Goal: Task Accomplishment & Management: Use online tool/utility

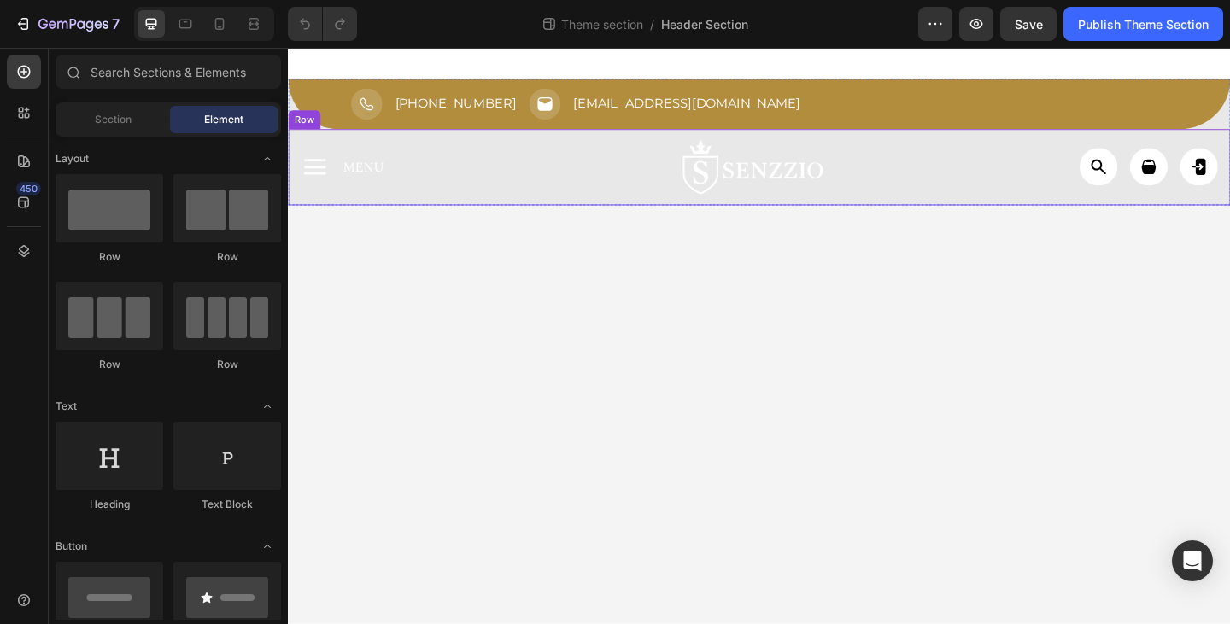
drag, startPoint x: 540, startPoint y: 202, endPoint x: 389, endPoint y: 179, distance: 152.1
click at [540, 202] on div "✕ Sluiten Home Assortiment Over ons Nieuws & Inzichten Contact Us Zoeken Login …" at bounding box center [800, 178] width 1025 height 83
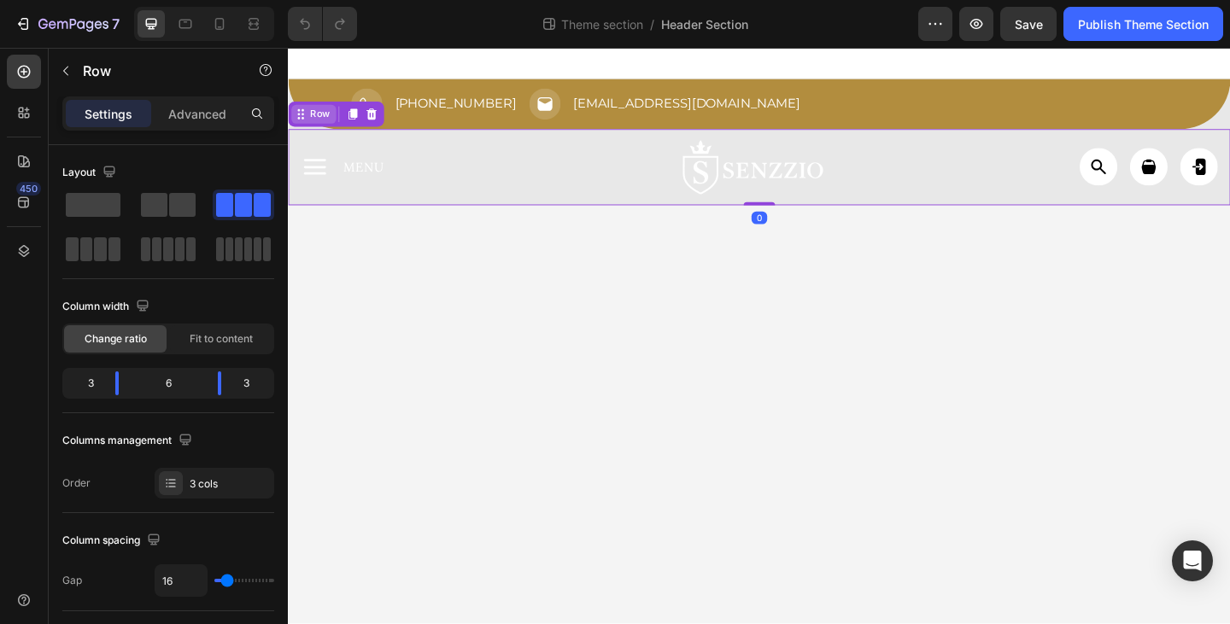
click at [313, 126] on div "Row" at bounding box center [322, 120] width 28 height 15
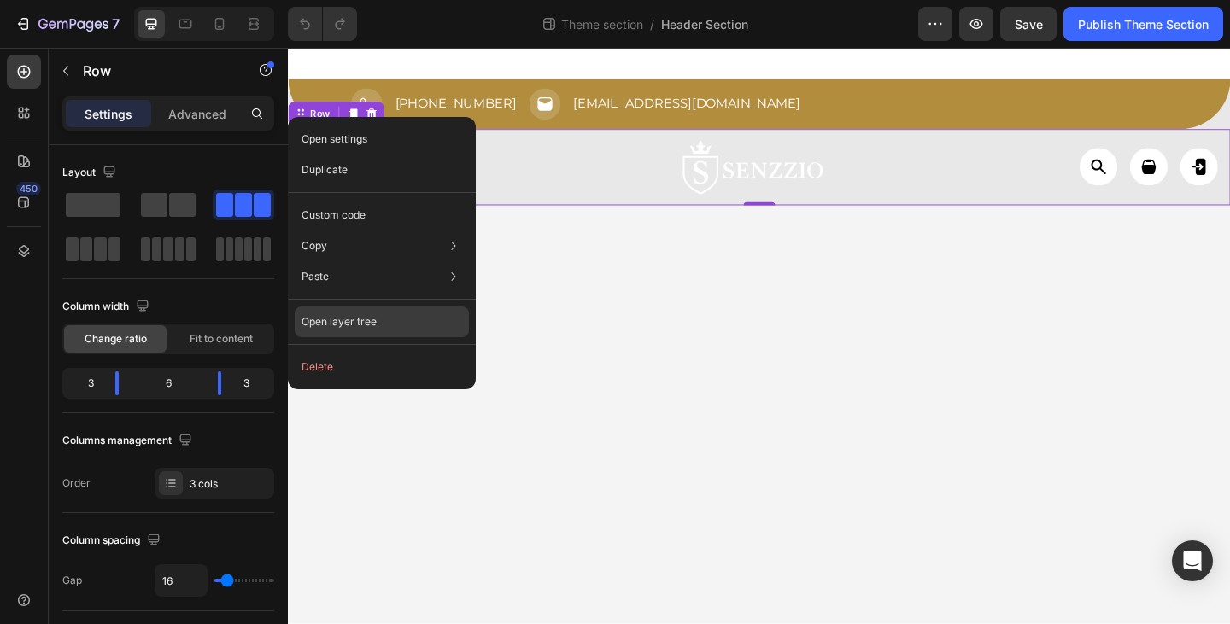
drag, startPoint x: 432, startPoint y: 324, endPoint x: 157, endPoint y: 300, distance: 276.1
click at [433, 324] on div "Open layer tree" at bounding box center [382, 322] width 174 height 31
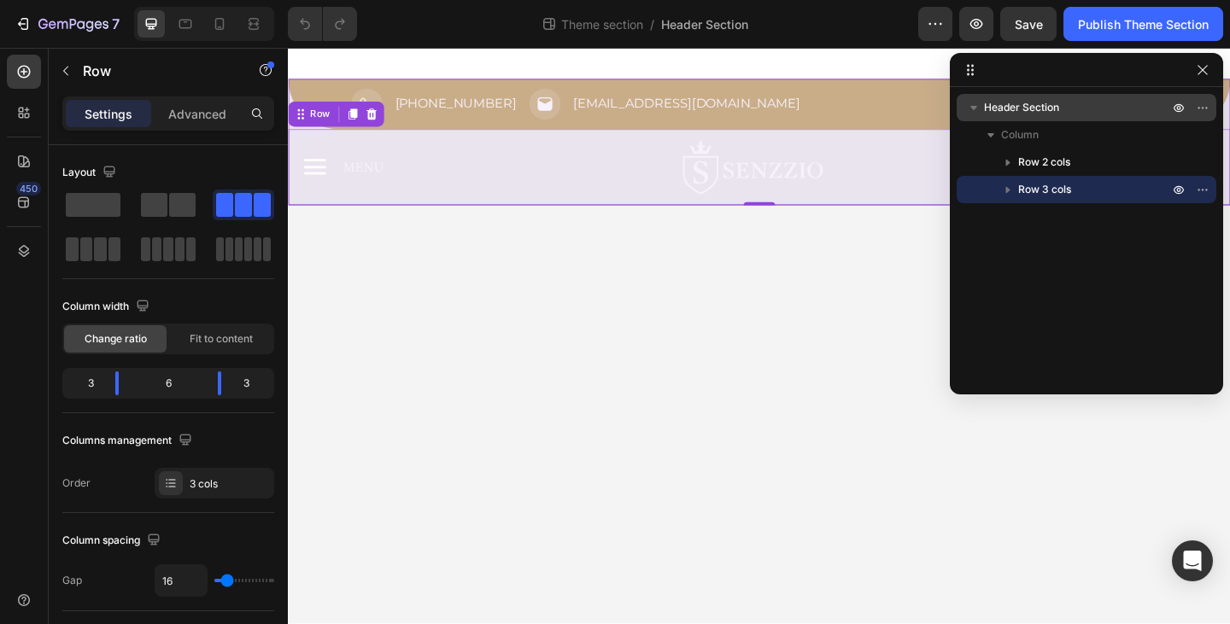
click at [1015, 113] on span "Header Section" at bounding box center [1021, 107] width 75 height 17
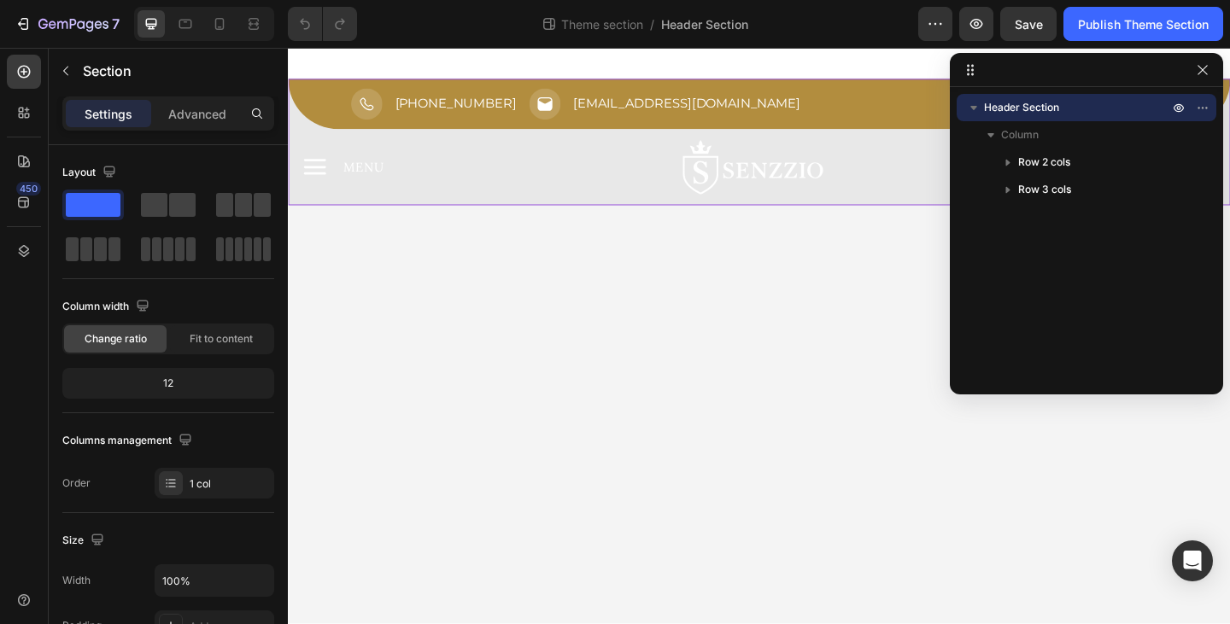
click at [187, 127] on div "Settings Advanced" at bounding box center [168, 114] width 212 height 34
click at [190, 124] on div "Advanced" at bounding box center [197, 113] width 85 height 27
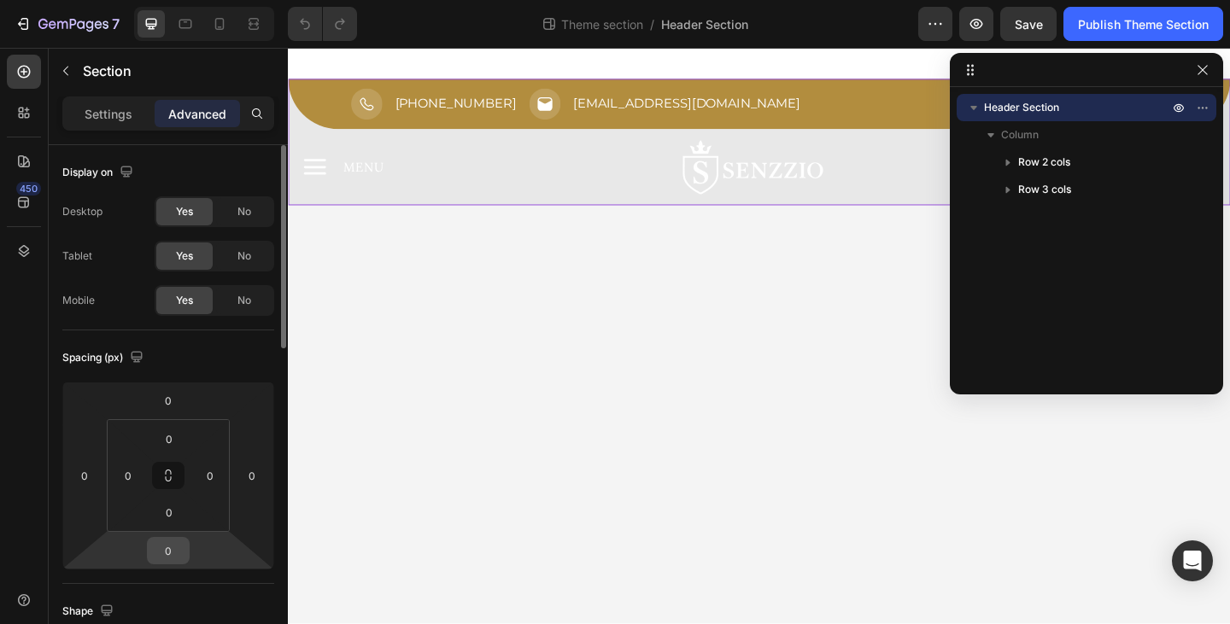
click at [177, 546] on input "0" at bounding box center [168, 551] width 34 height 26
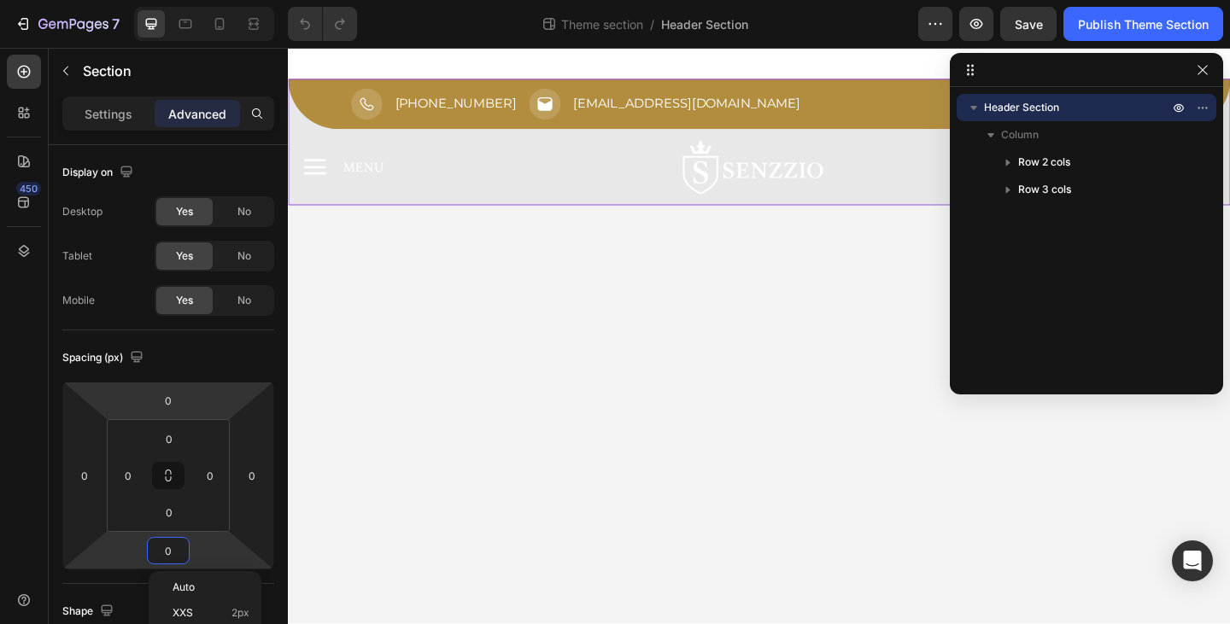
scroll to position [171, 0]
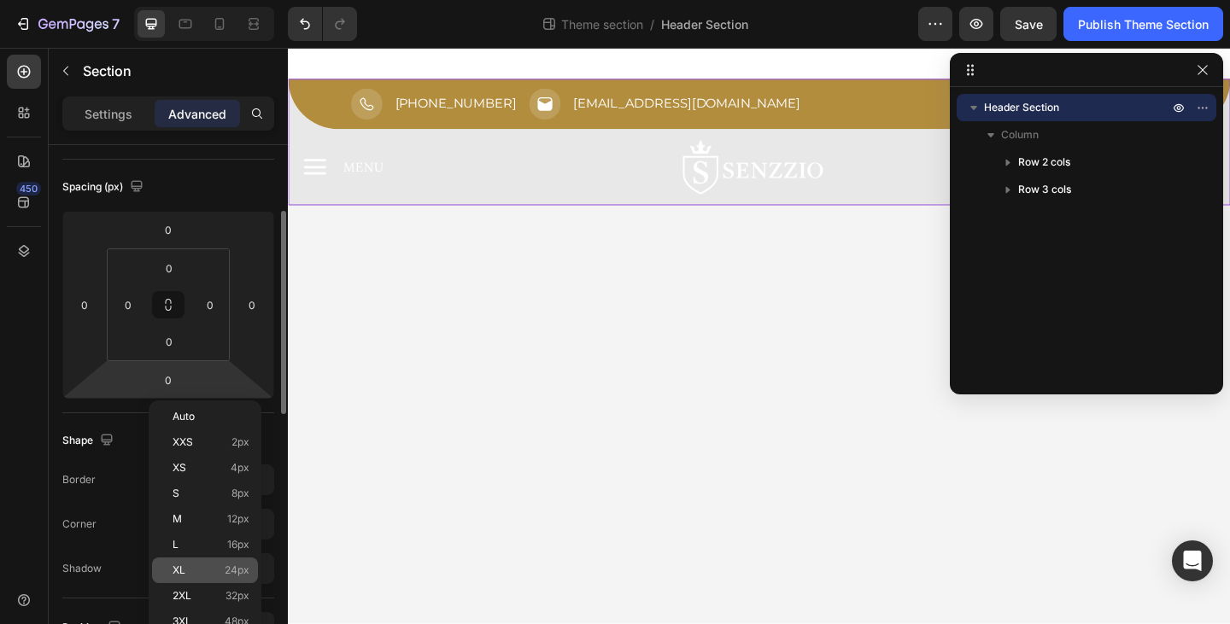
click at [220, 571] on p "XL 24px" at bounding box center [211, 571] width 77 height 12
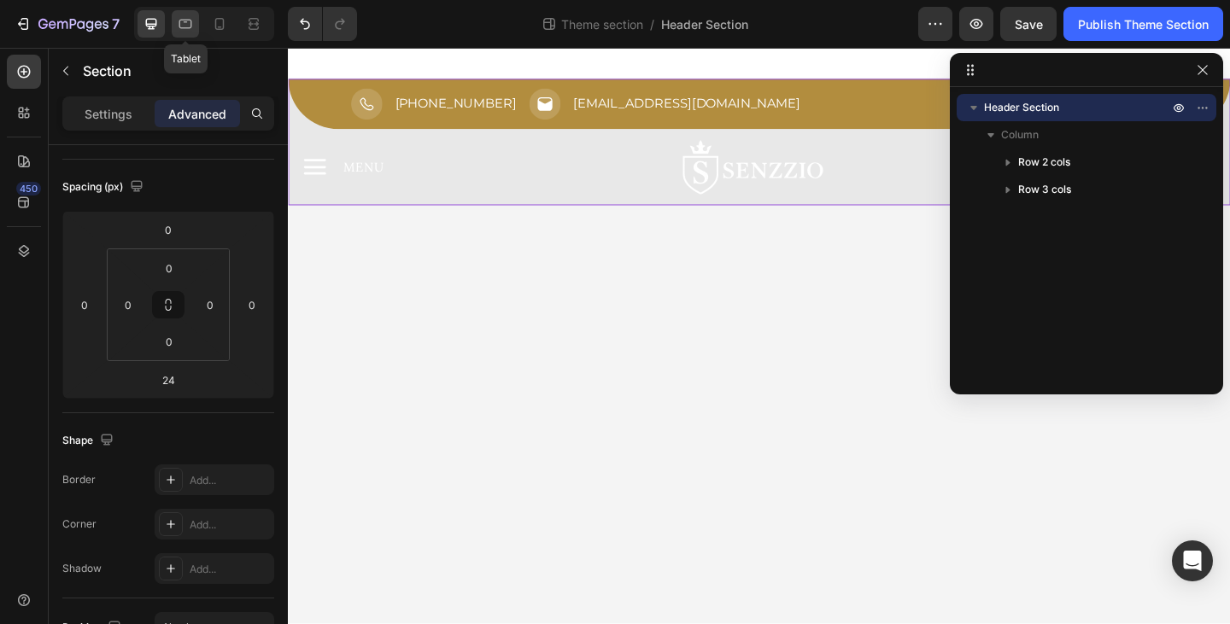
click at [195, 22] on div at bounding box center [185, 23] width 27 height 27
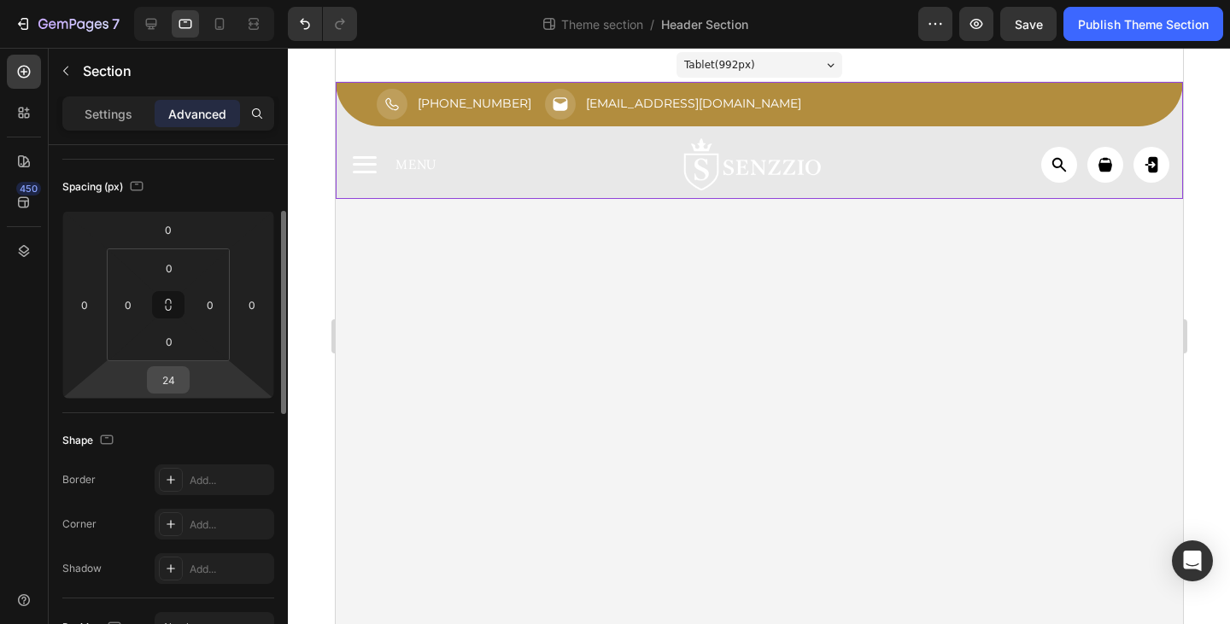
click at [169, 381] on input "24" at bounding box center [168, 380] width 34 height 26
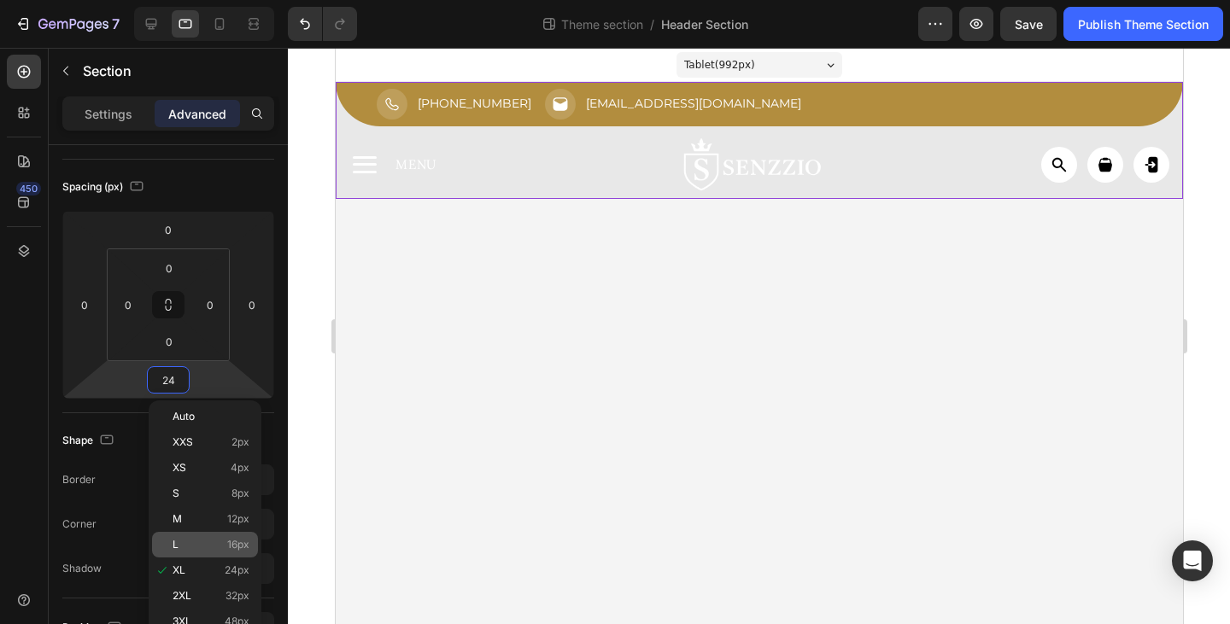
click at [193, 548] on p "L 16px" at bounding box center [211, 545] width 77 height 12
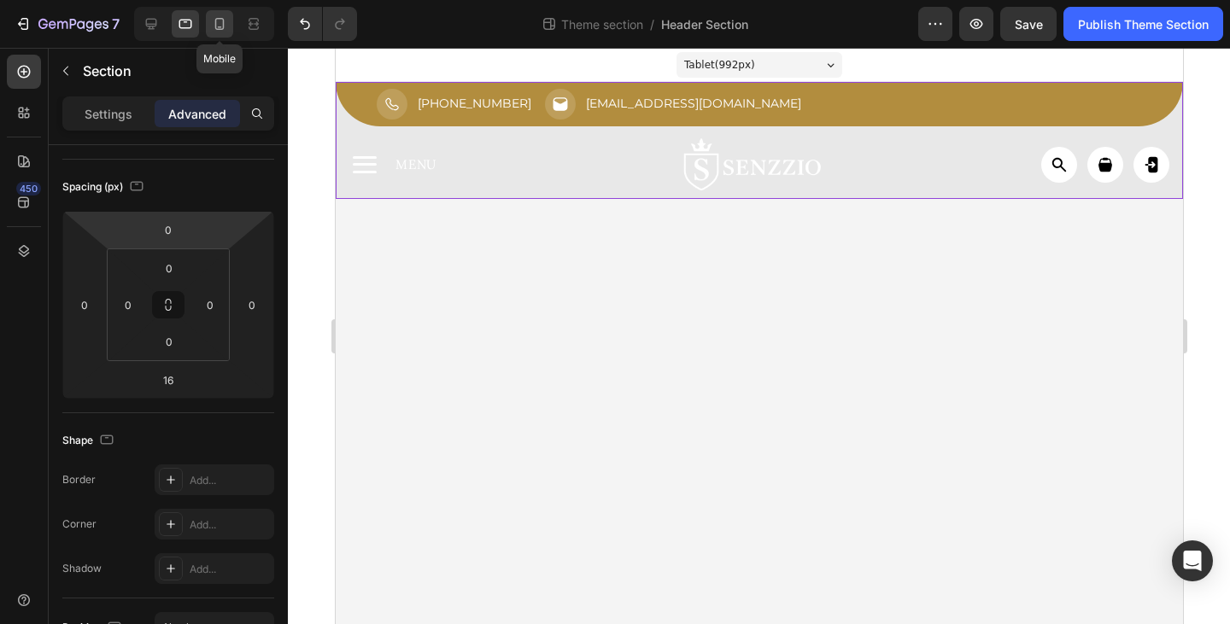
click at [211, 27] on icon at bounding box center [219, 23] width 17 height 17
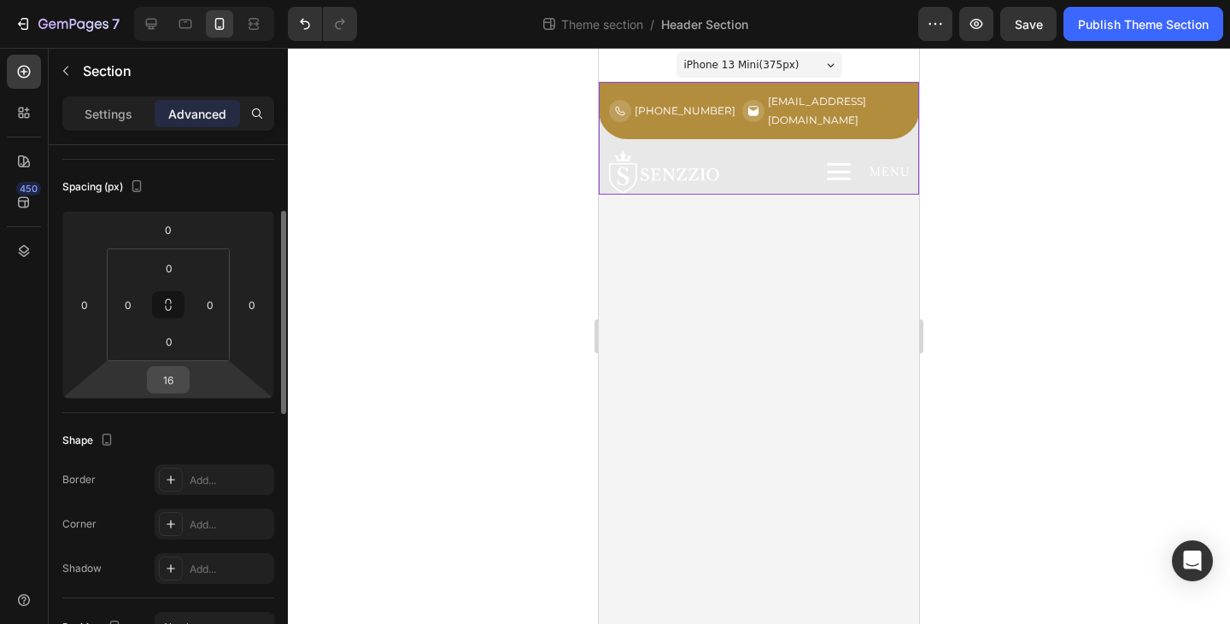
click at [169, 377] on input "16" at bounding box center [168, 380] width 34 height 26
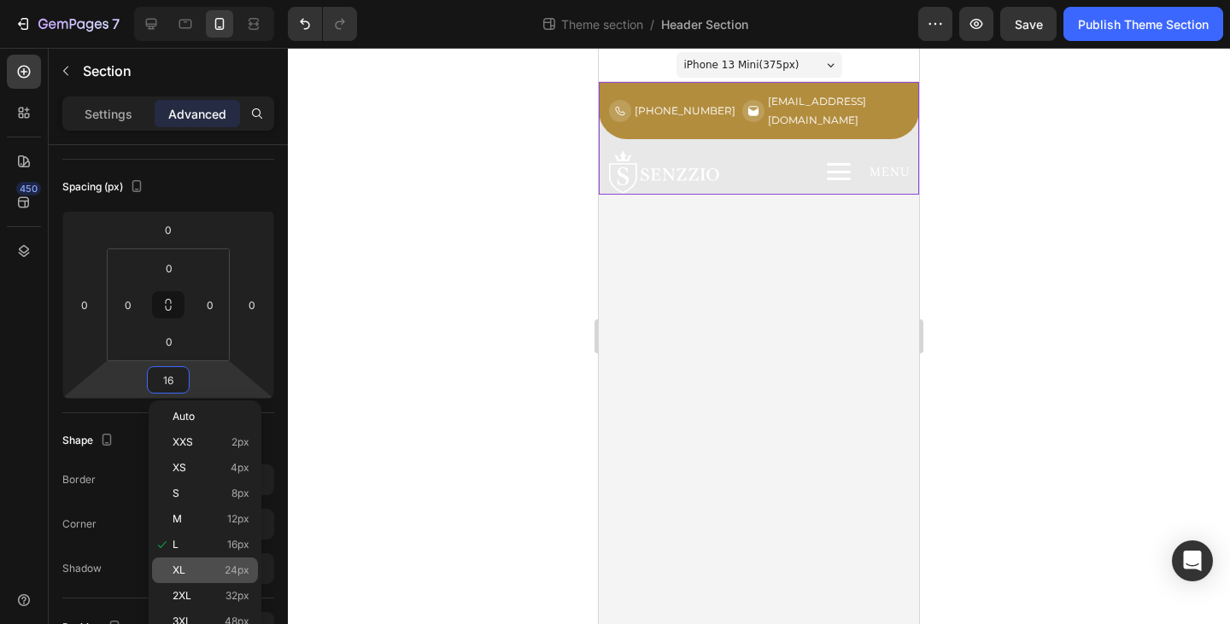
click at [195, 564] on div "XL 24px" at bounding box center [205, 571] width 106 height 26
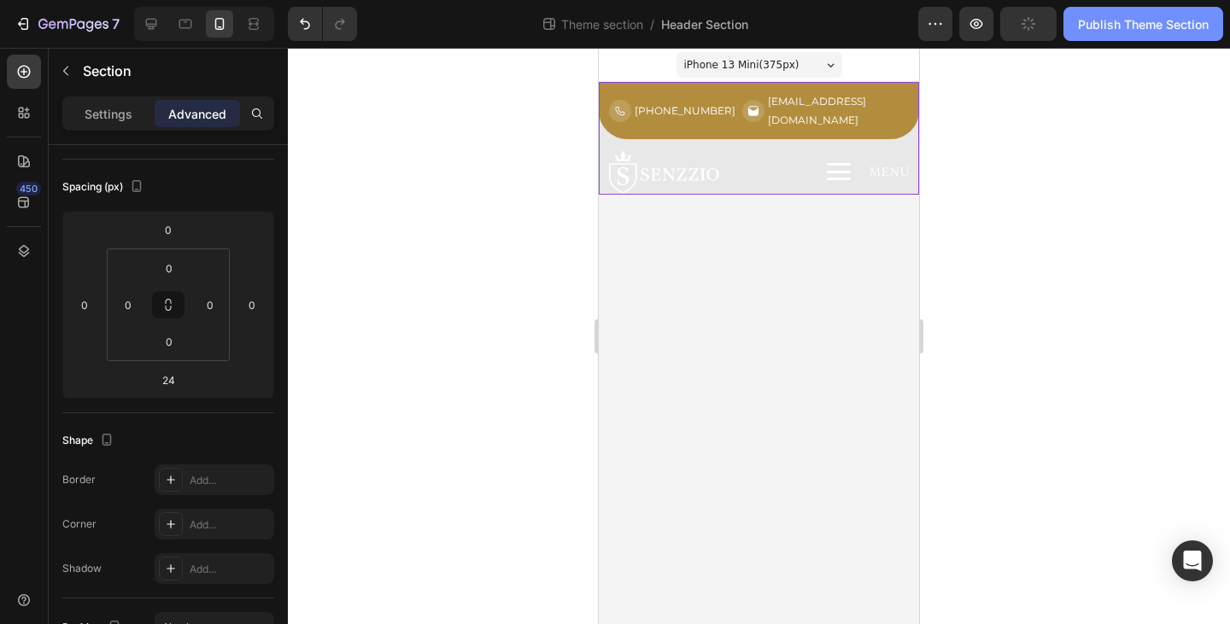
click at [1116, 16] on div "Publish Theme Section" at bounding box center [1143, 24] width 131 height 18
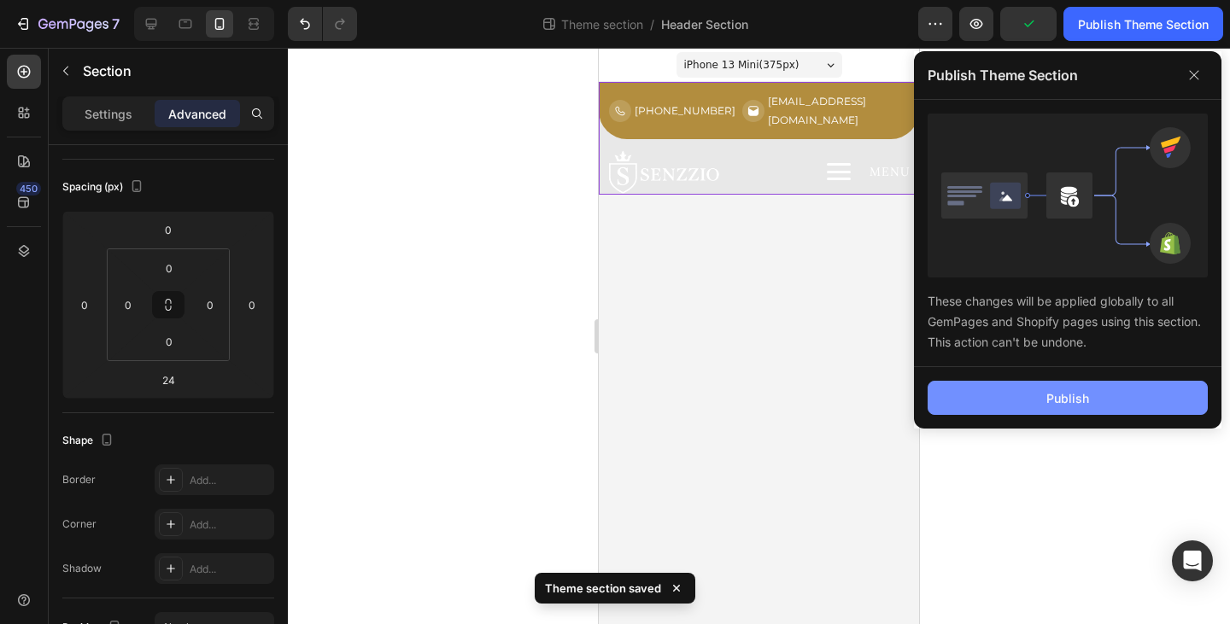
click at [1080, 399] on div "Publish" at bounding box center [1067, 398] width 43 height 18
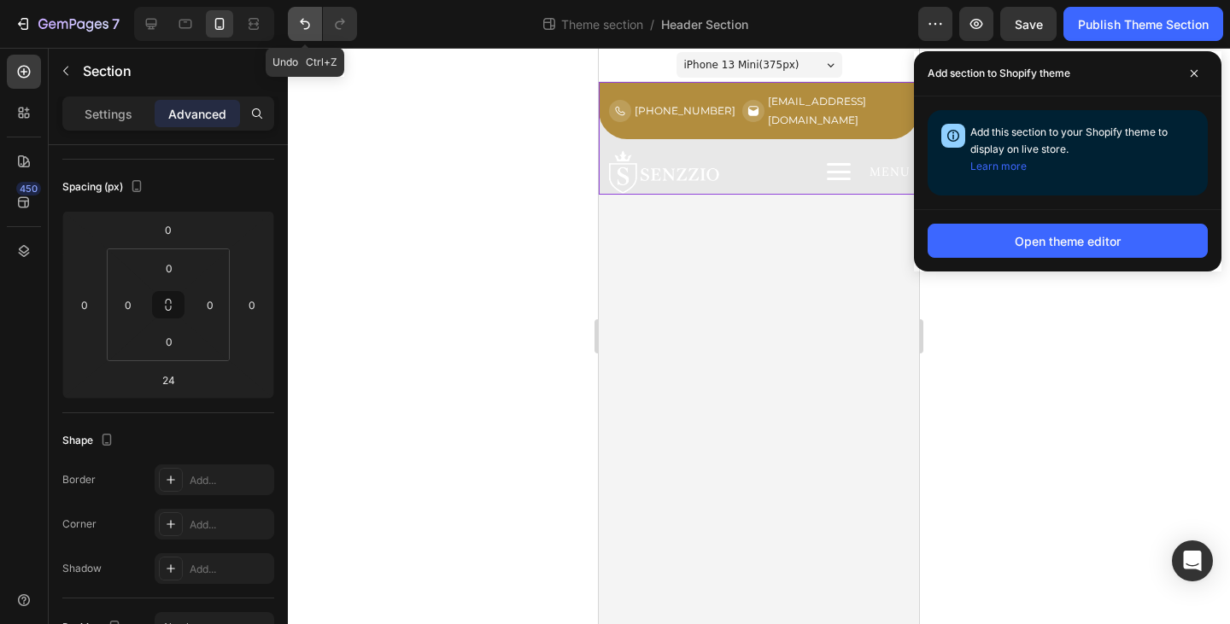
click at [309, 12] on button "Undo/Redo" at bounding box center [305, 24] width 34 height 34
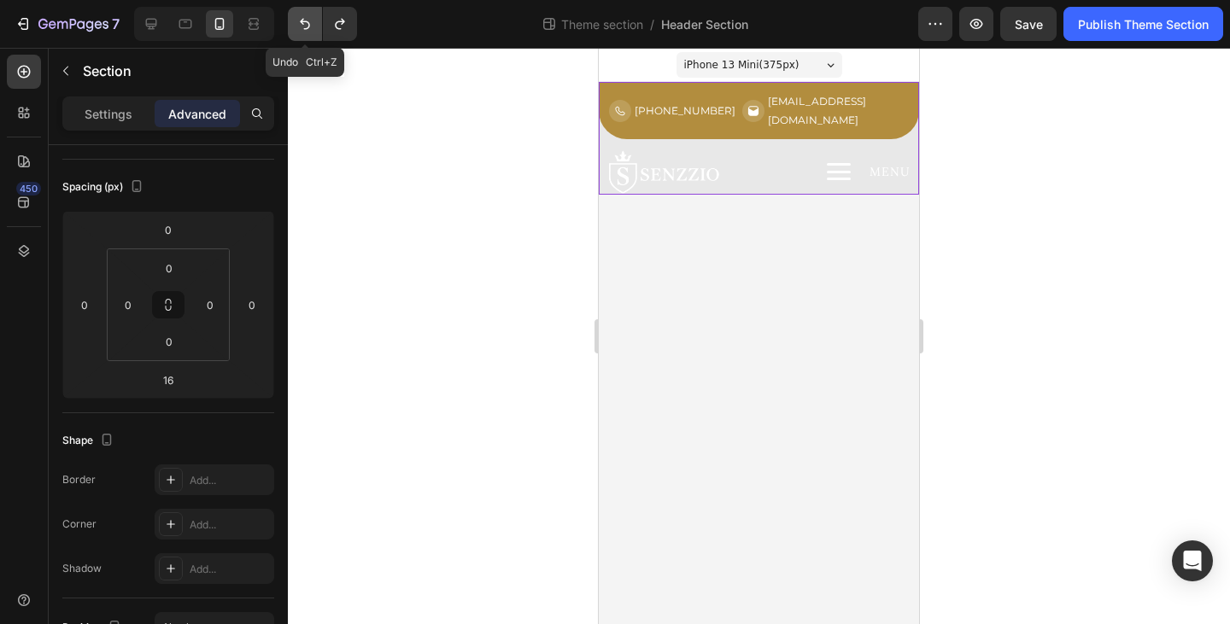
click at [309, 13] on button "Undo/Redo" at bounding box center [305, 24] width 34 height 34
click at [308, 14] on button "Undo/Redo" at bounding box center [305, 24] width 34 height 34
type input "0"
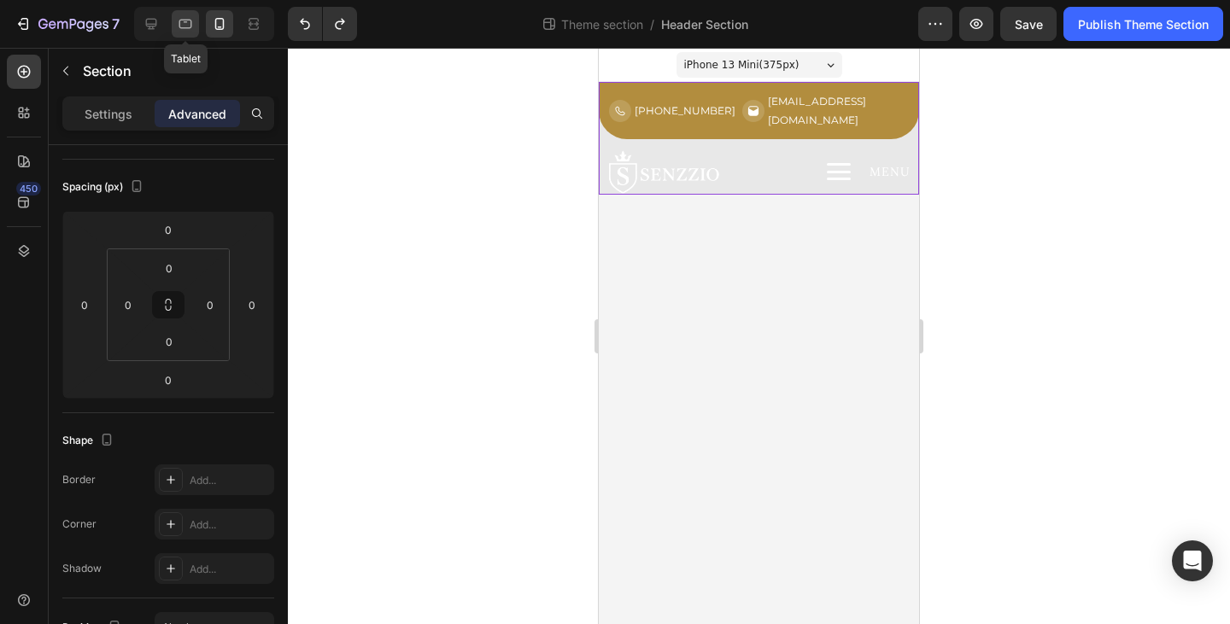
click at [184, 23] on icon at bounding box center [185, 23] width 17 height 17
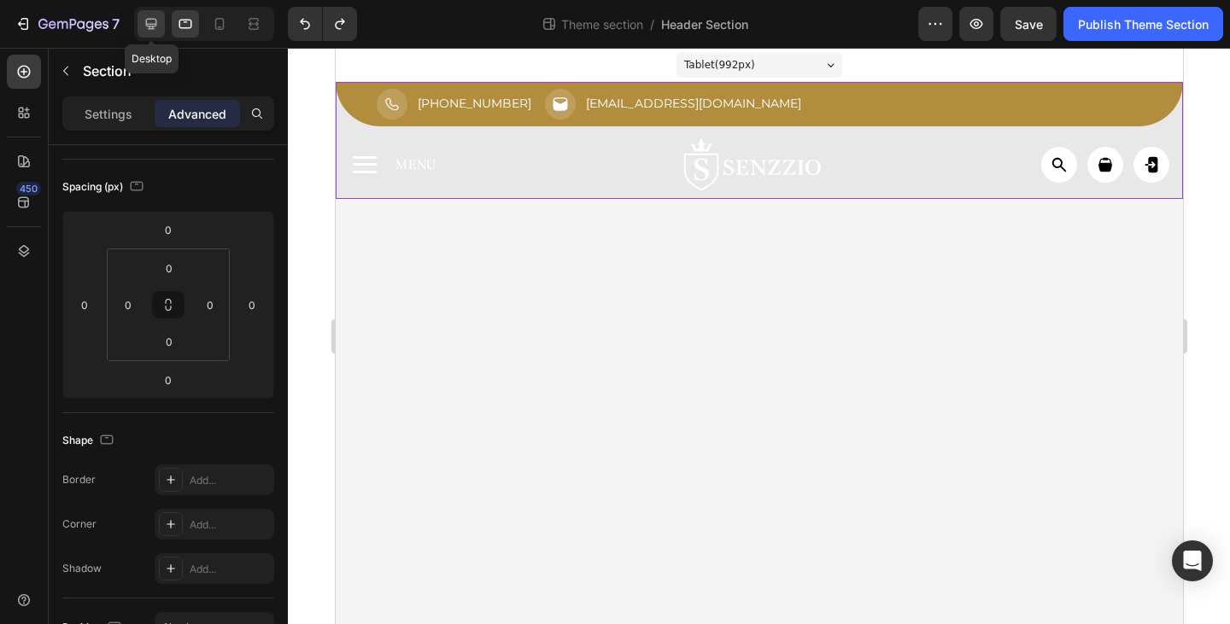
click at [154, 26] on icon at bounding box center [151, 24] width 11 height 11
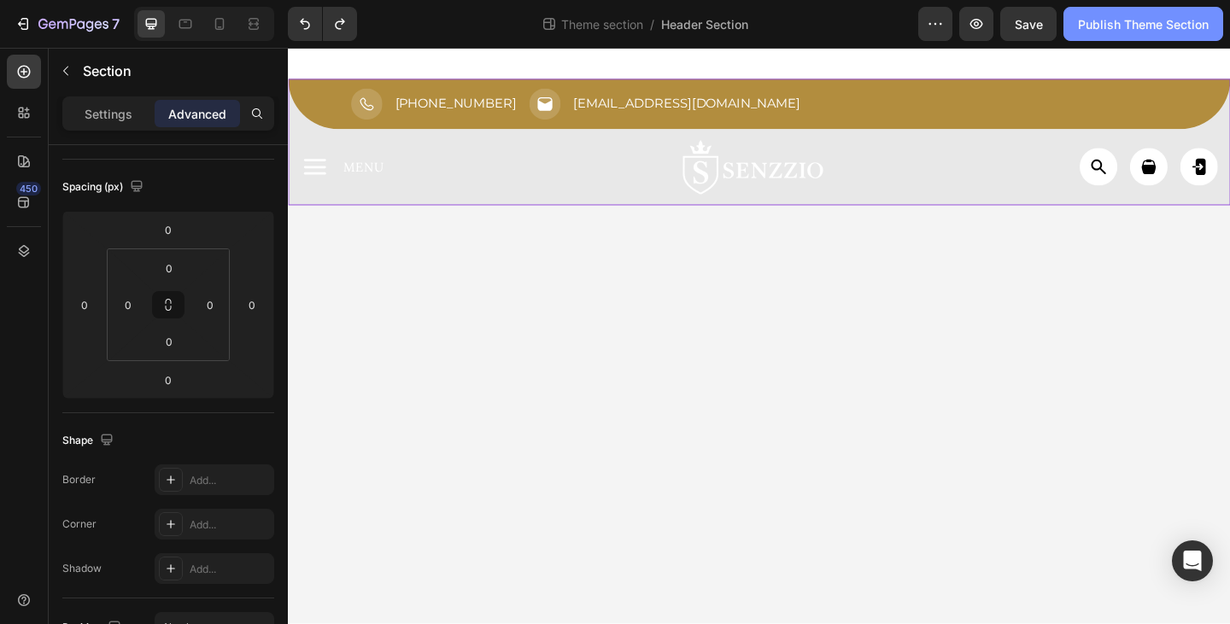
click at [1142, 29] on div "Publish Theme Section" at bounding box center [1143, 24] width 131 height 18
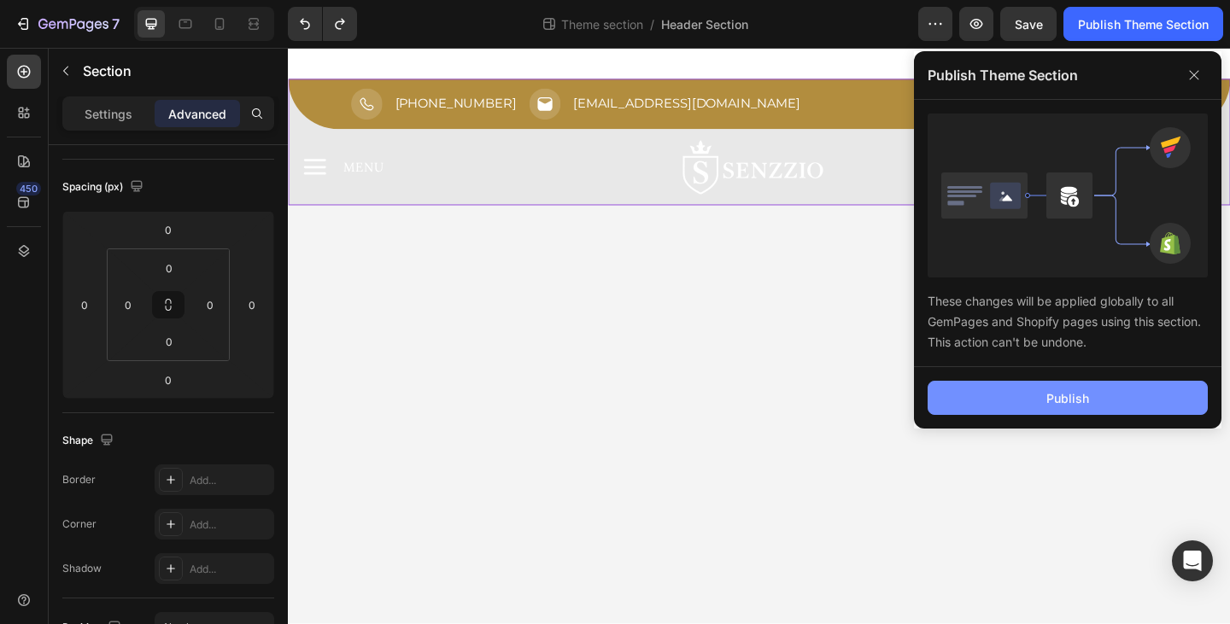
click at [1121, 407] on button "Publish" at bounding box center [1068, 398] width 280 height 34
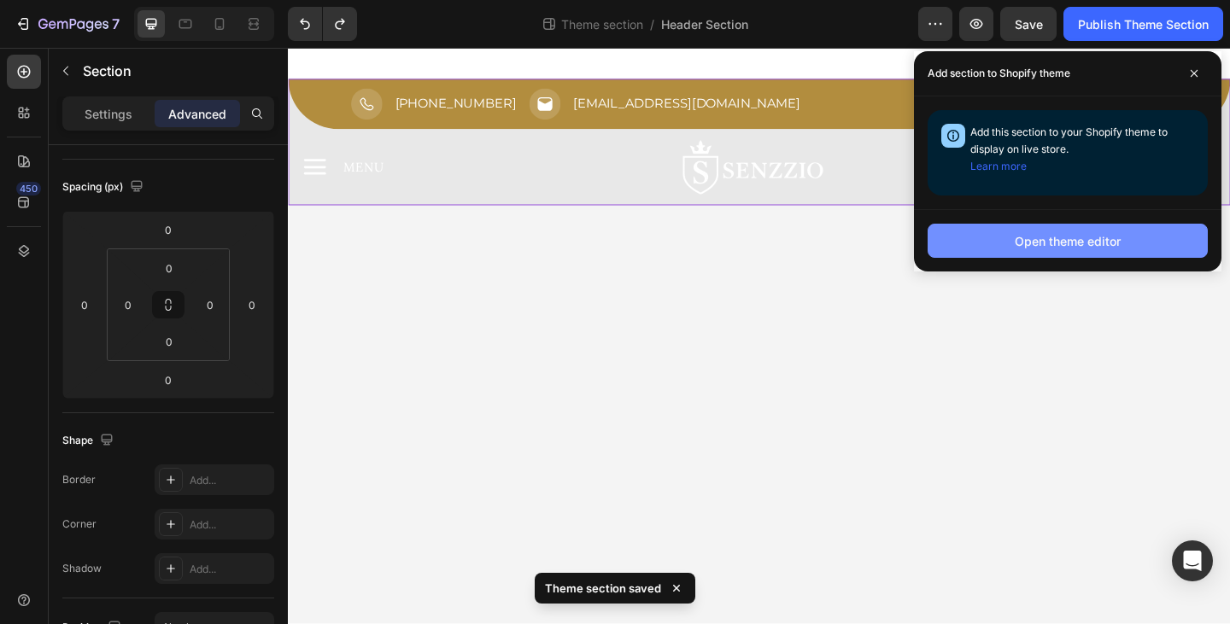
click at [1080, 247] on div "Open theme editor" at bounding box center [1068, 241] width 106 height 18
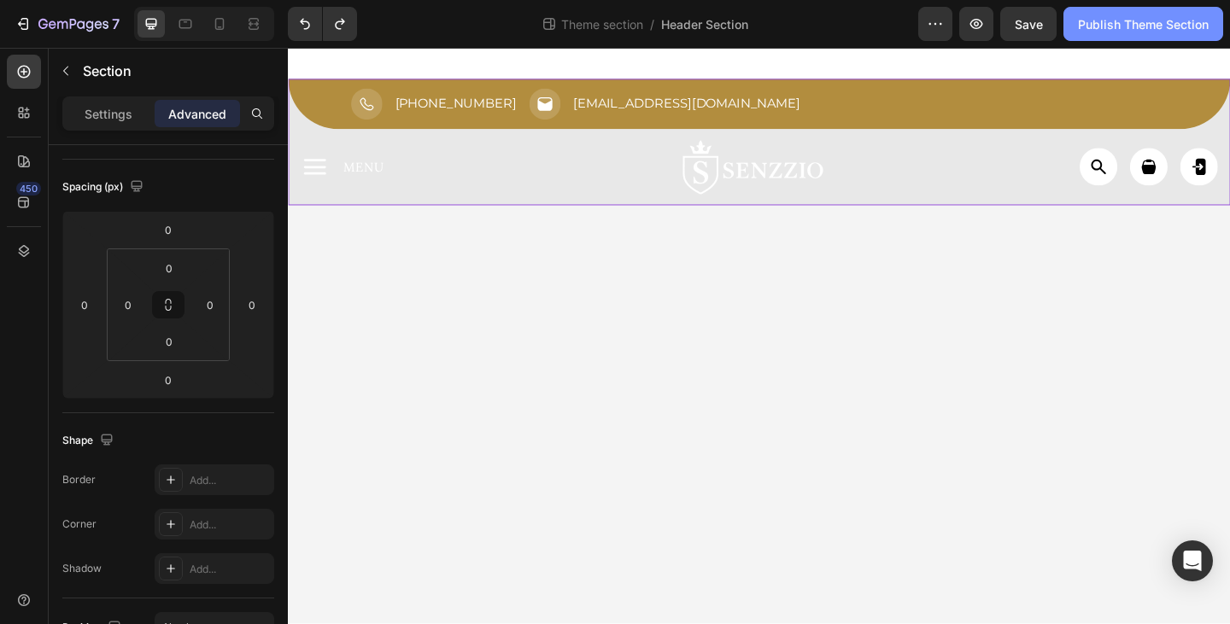
click at [1146, 39] on button "Publish Theme Section" at bounding box center [1143, 24] width 160 height 34
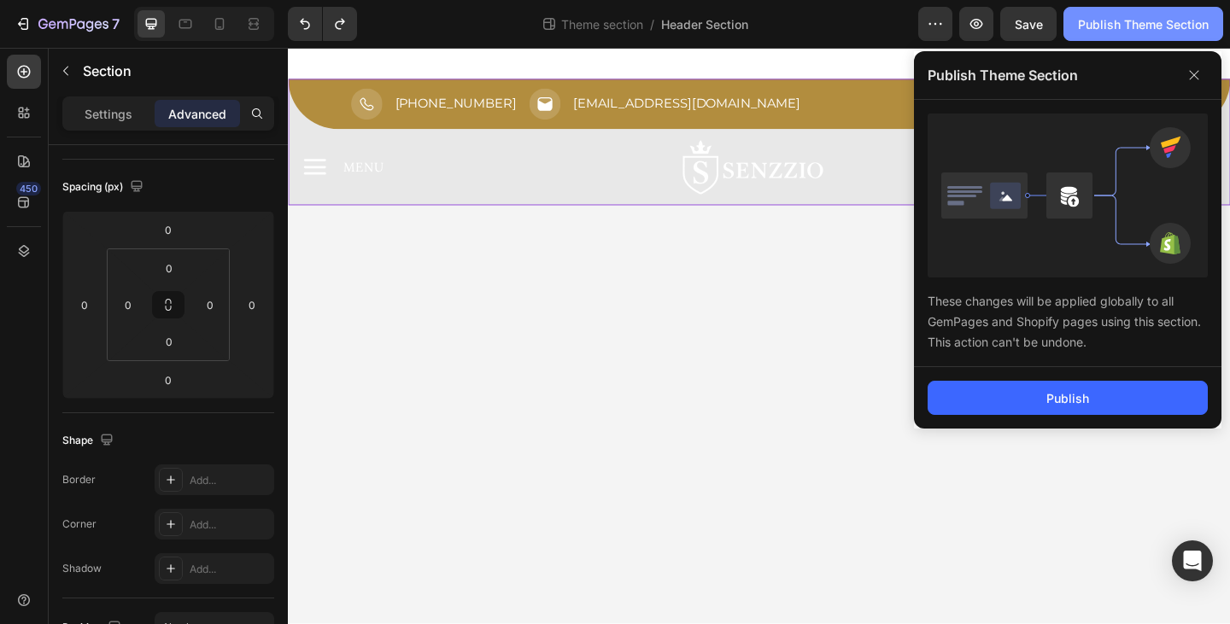
click at [1139, 32] on div "Publish Theme Section" at bounding box center [1143, 24] width 131 height 18
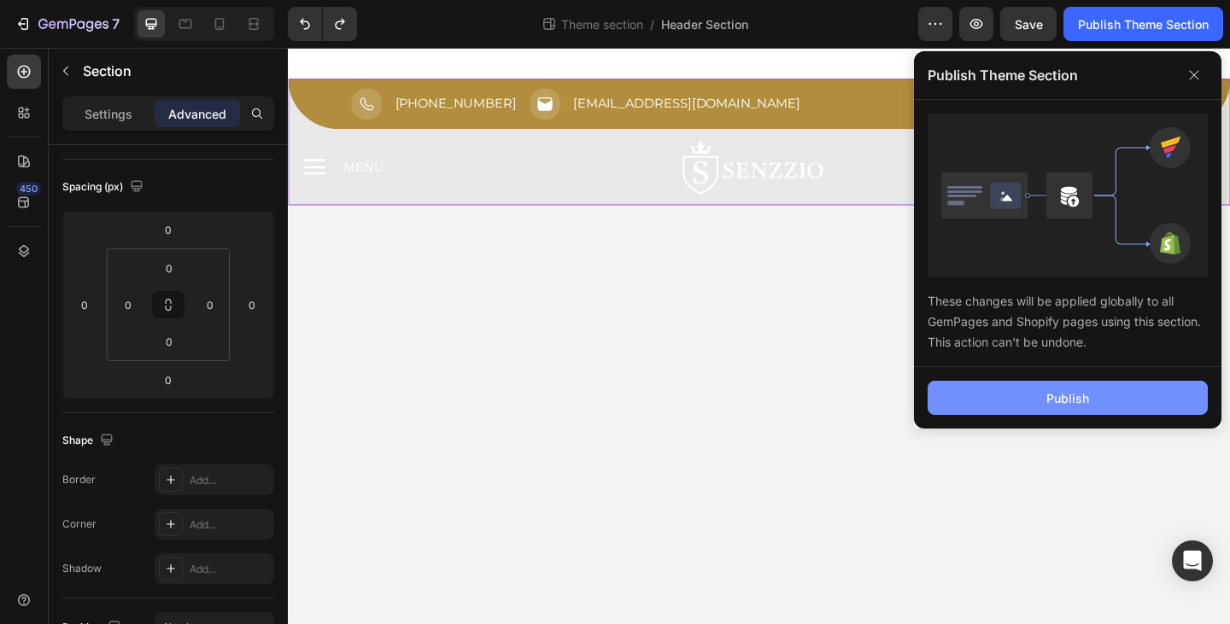
click at [1084, 394] on div "Publish" at bounding box center [1067, 398] width 43 height 18
